Goal: Task Accomplishment & Management: Use online tool/utility

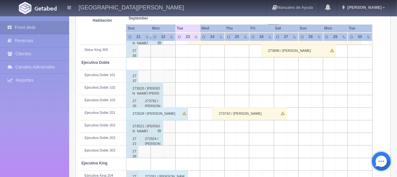
scroll to position [189, 0]
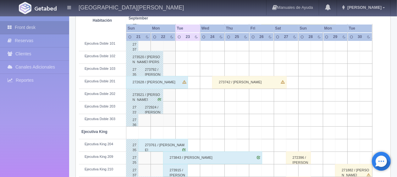
click at [176, 144] on div "273761 / [PERSON_NAME]" at bounding box center [163, 145] width 50 height 13
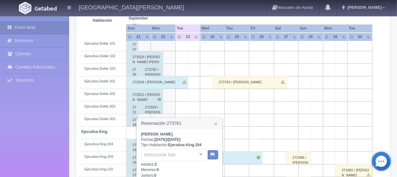
scroll to position [251, 0]
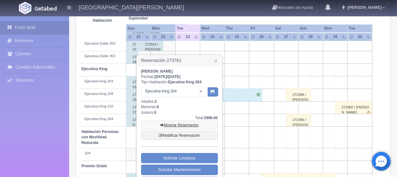
click at [189, 124] on link "Mostrar Reservación" at bounding box center [179, 125] width 77 height 9
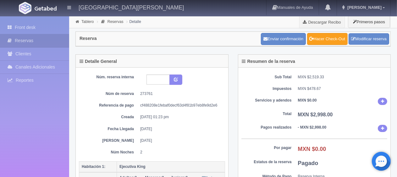
click at [329, 38] on link "Hacer Check-Out" at bounding box center [327, 39] width 41 height 12
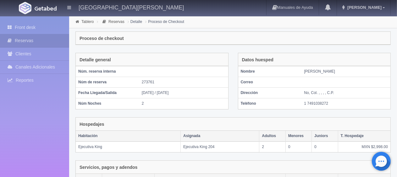
scroll to position [122, 0]
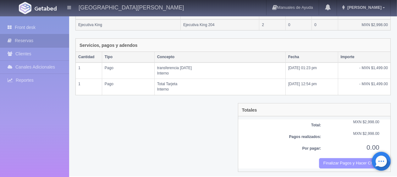
click at [331, 163] on button "Finalizar Pagos y Hacer Checkout" at bounding box center [349, 163] width 60 height 10
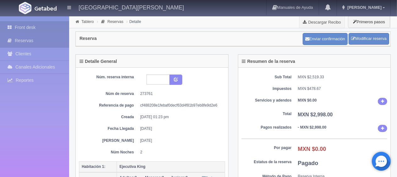
click at [45, 30] on link "Front desk" at bounding box center [34, 27] width 69 height 13
